Goal: Information Seeking & Learning: Learn about a topic

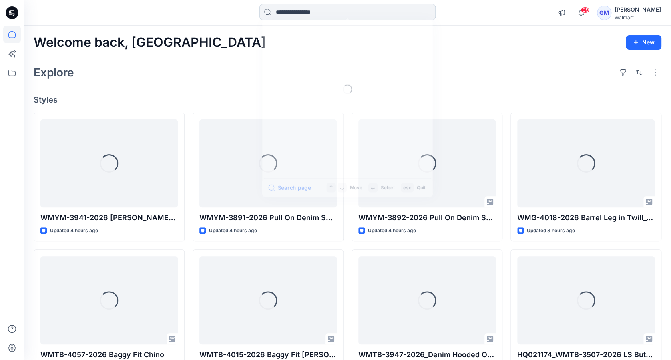
click at [324, 11] on input at bounding box center [347, 12] width 176 height 16
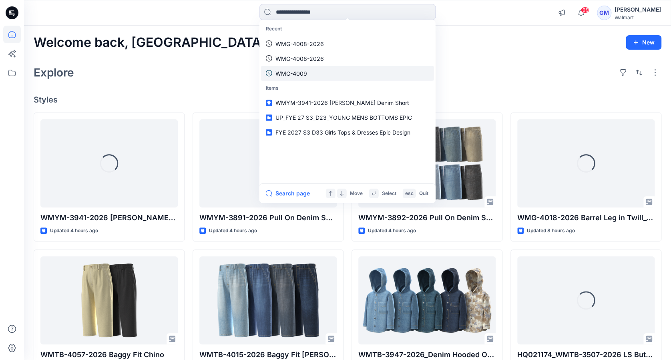
click at [300, 72] on p "WMG-4009" at bounding box center [291, 73] width 32 height 8
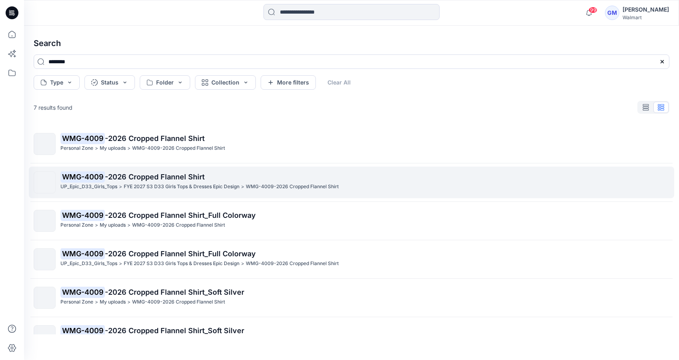
click at [165, 183] on p "FYE 2027 S3 D33 Girls Tops & Dresses Epic Design" at bounding box center [182, 187] width 116 height 8
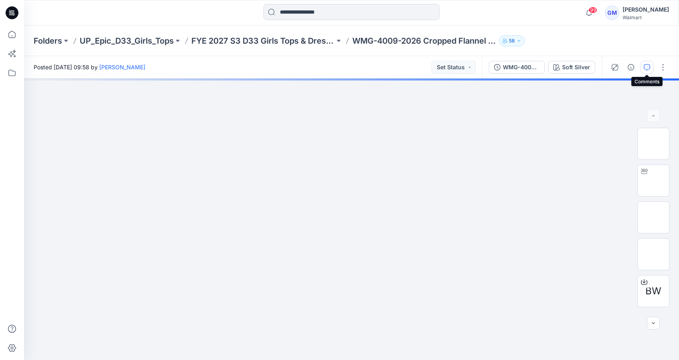
click at [645, 65] on icon "button" at bounding box center [647, 67] width 6 height 6
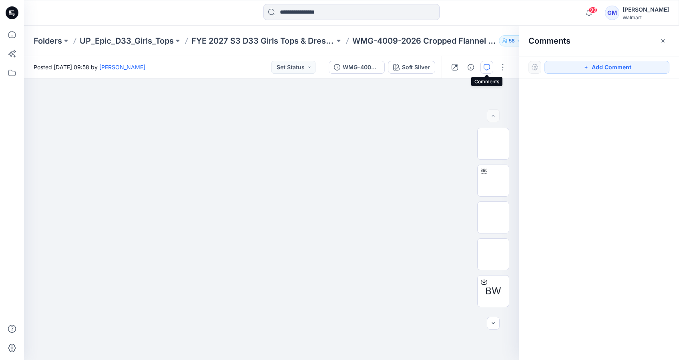
click at [484, 66] on icon "button" at bounding box center [487, 67] width 6 height 6
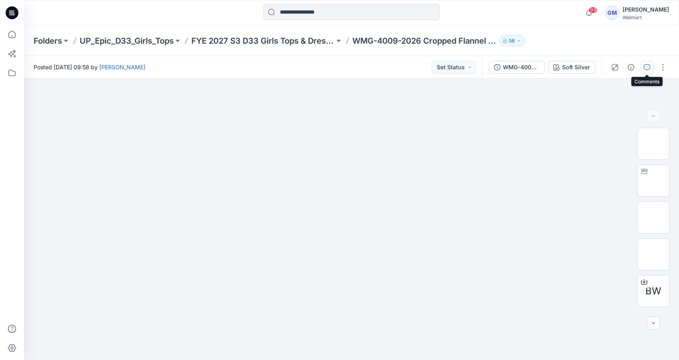
click at [645, 64] on icon "button" at bounding box center [647, 67] width 6 height 6
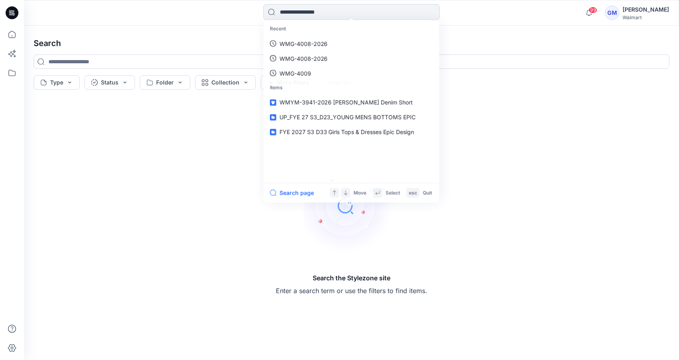
click at [321, 16] on input at bounding box center [351, 12] width 176 height 16
click at [301, 40] on p "WMG-4009" at bounding box center [295, 43] width 32 height 8
type input "********"
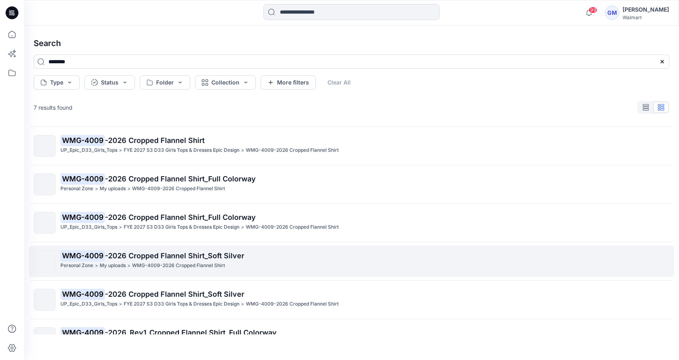
scroll to position [59, 0]
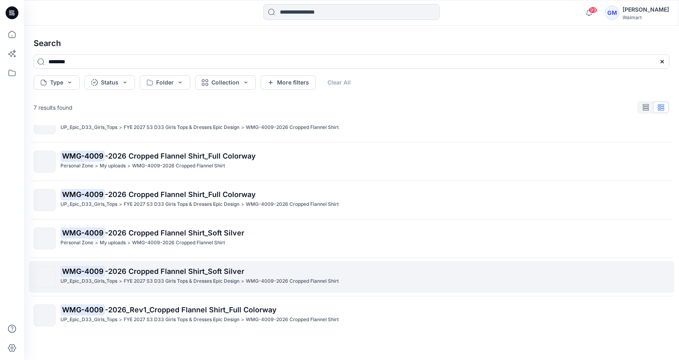
click at [217, 277] on p "FYE 2027 S3 D33 Girls Tops & Dresses Epic Design" at bounding box center [182, 281] width 116 height 8
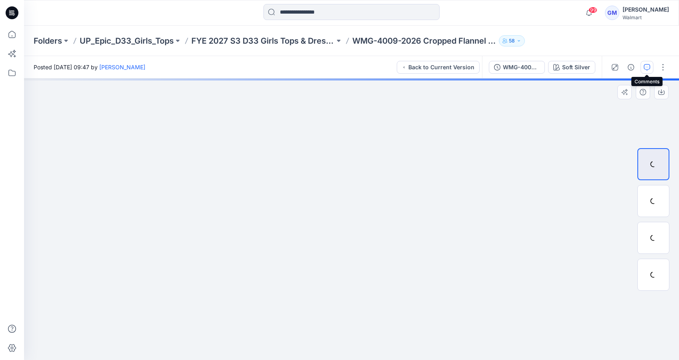
click at [646, 68] on icon "button" at bounding box center [647, 67] width 6 height 6
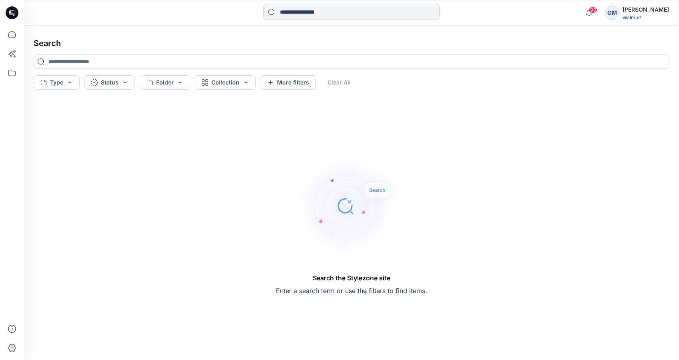
click at [307, 14] on input at bounding box center [351, 12] width 176 height 16
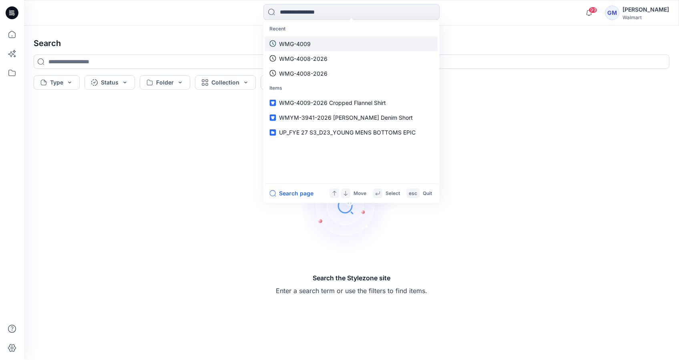
click at [299, 44] on p "WMG-4009" at bounding box center [295, 43] width 32 height 8
type input "********"
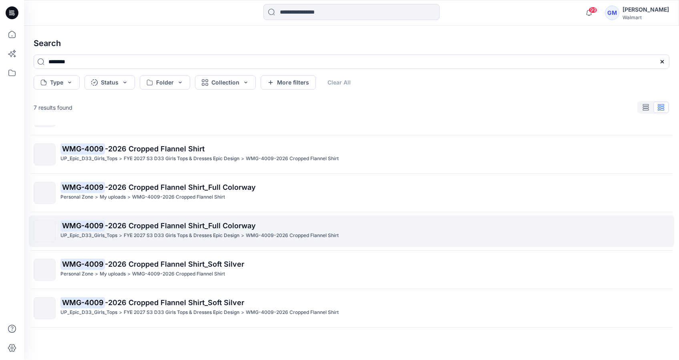
scroll to position [59, 0]
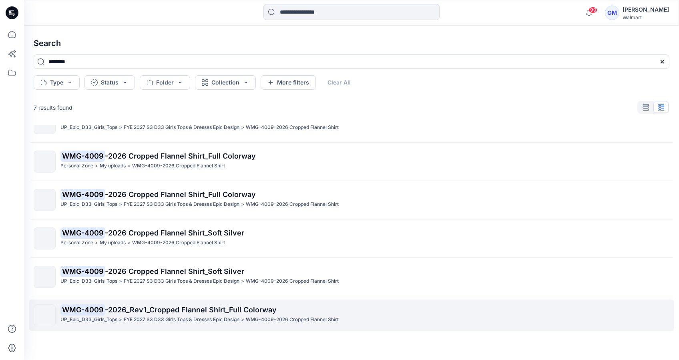
click at [202, 315] on p "FYE 2027 S3 D33 Girls Tops & Dresses Epic Design" at bounding box center [182, 319] width 116 height 8
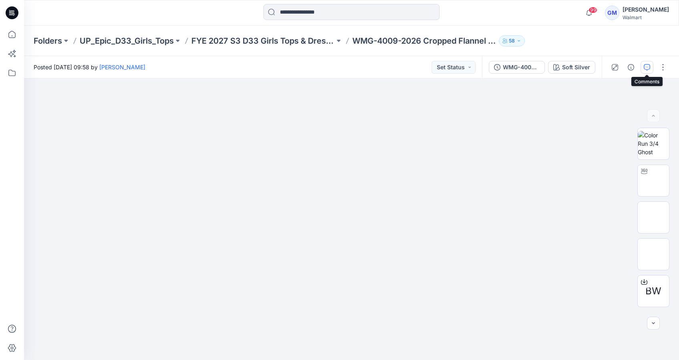
click at [647, 64] on icon "button" at bounding box center [647, 67] width 6 height 6
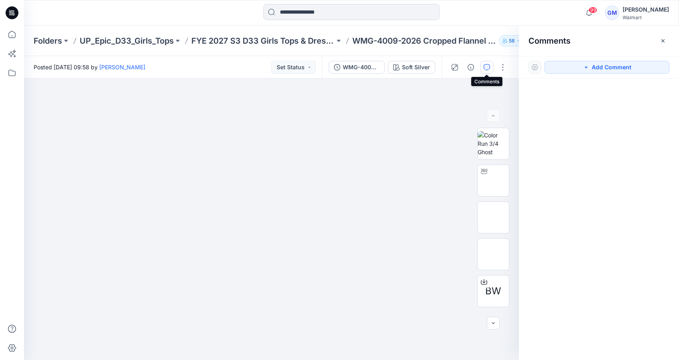
click at [490, 67] on icon "button" at bounding box center [487, 67] width 6 height 6
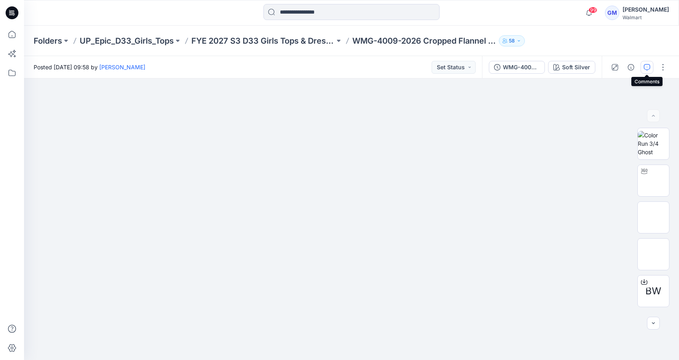
click at [648, 67] on icon "button" at bounding box center [647, 66] width 3 height 0
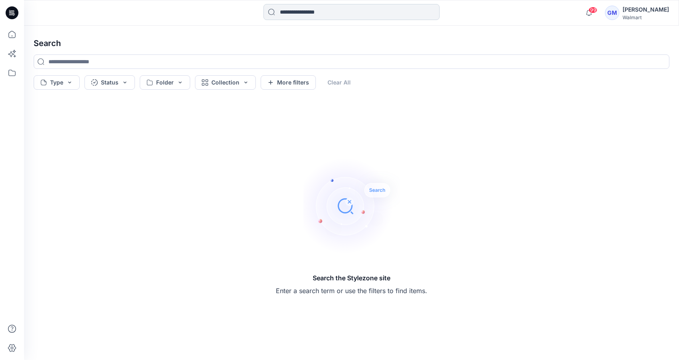
click at [294, 13] on input at bounding box center [351, 12] width 176 height 16
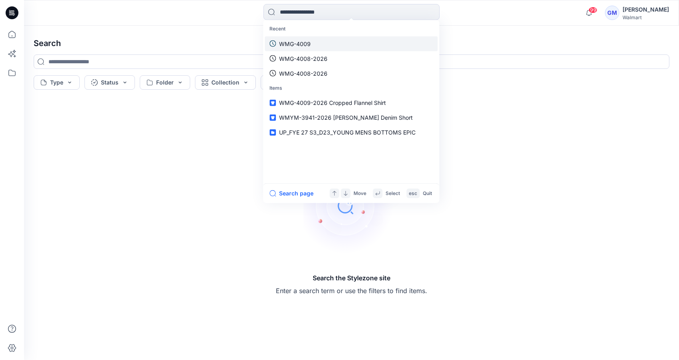
click at [305, 42] on p "WMG-4009" at bounding box center [295, 43] width 32 height 8
type input "********"
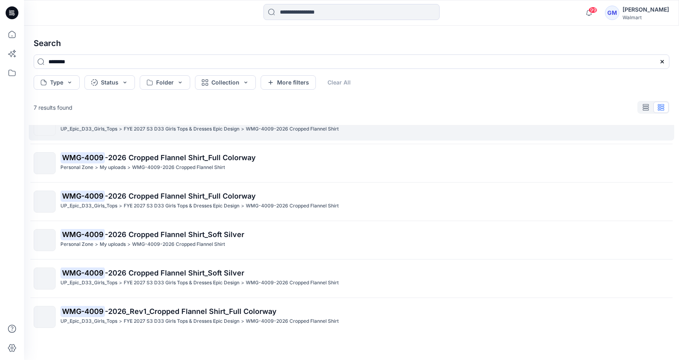
scroll to position [59, 0]
